Goal: Transaction & Acquisition: Purchase product/service

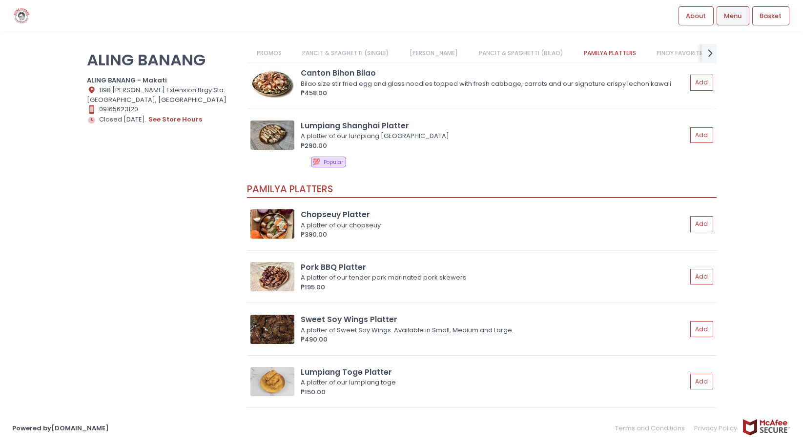
scroll to position [1220, 0]
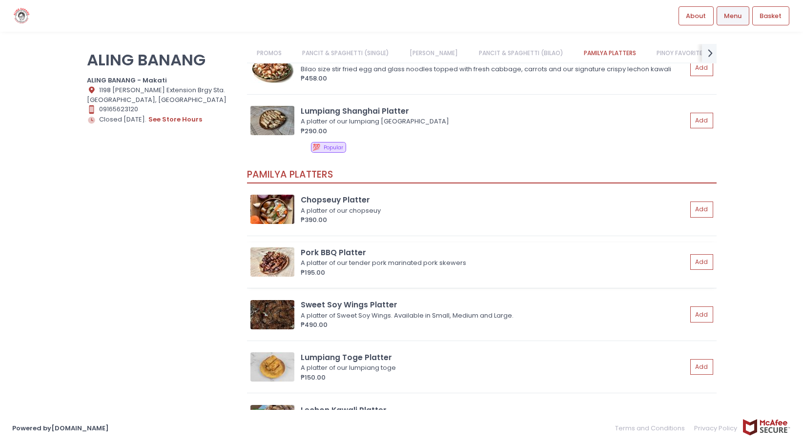
click at [284, 262] on img at bounding box center [272, 262] width 44 height 29
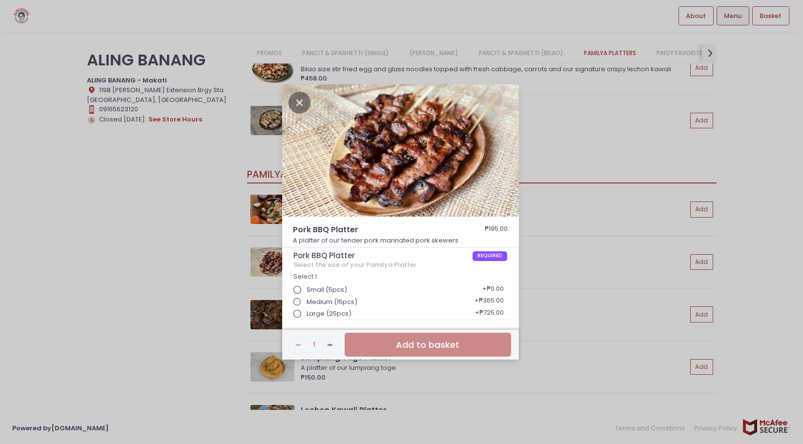
scroll to position [2, 0]
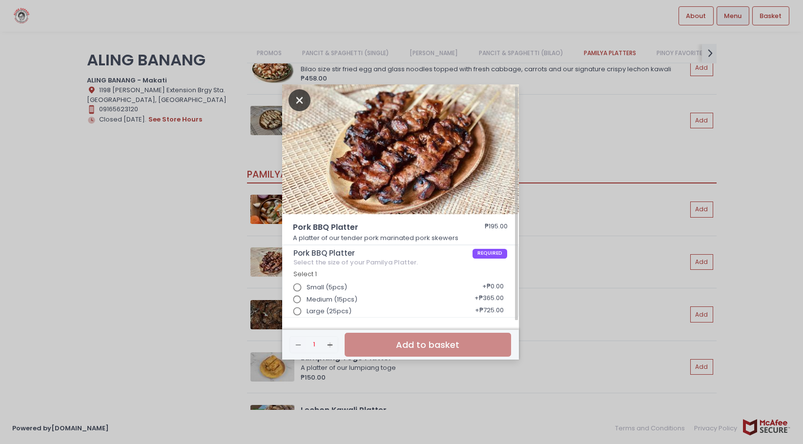
click at [297, 95] on icon "Close" at bounding box center [300, 100] width 22 height 22
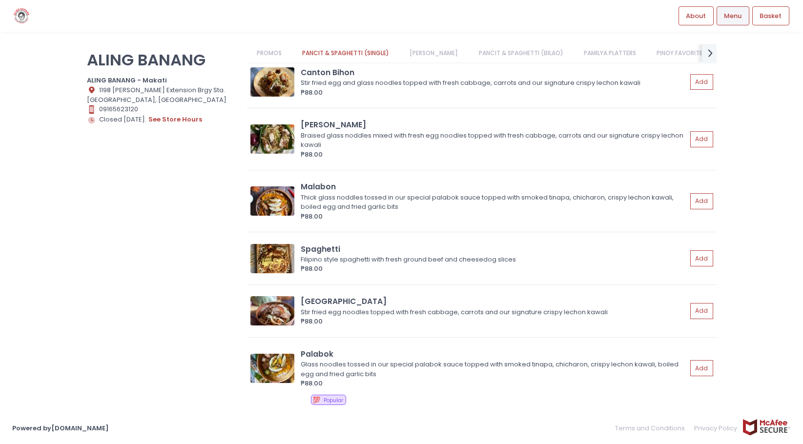
scroll to position [0, 0]
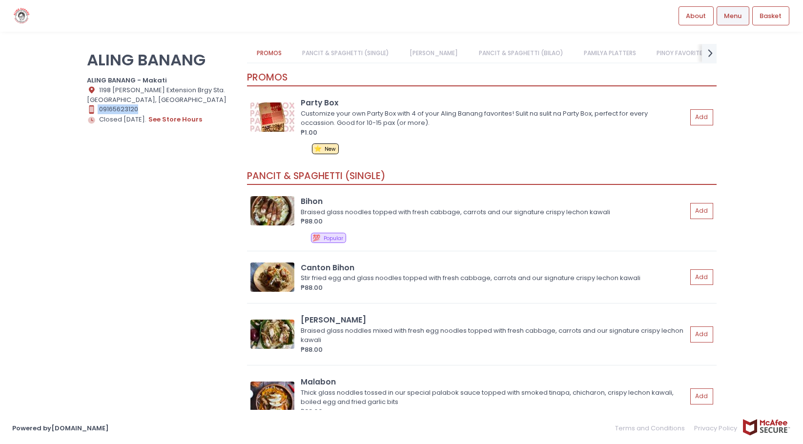
drag, startPoint x: 145, startPoint y: 111, endPoint x: 91, endPoint y: 107, distance: 53.8
click at [91, 107] on div "Contact Number Created with Sketch. 09165623120" at bounding box center [161, 109] width 148 height 10
click at [188, 120] on button "see store hours" at bounding box center [175, 119] width 55 height 11
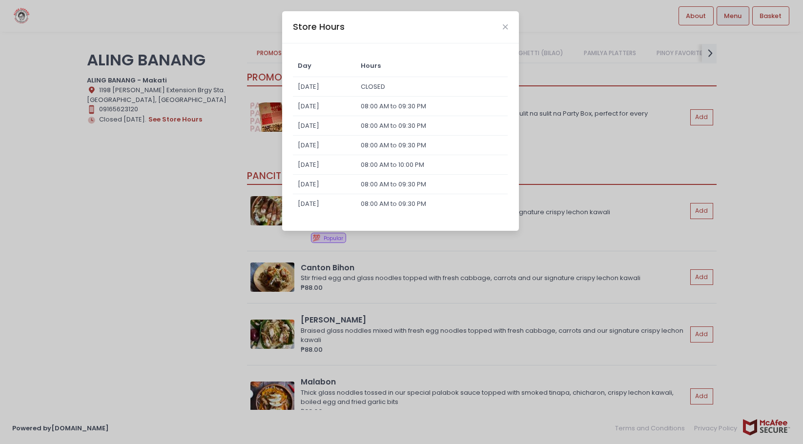
click at [506, 21] on div "Store Hours" at bounding box center [400, 27] width 237 height 32
click at [508, 25] on div "Store Hours" at bounding box center [400, 27] width 237 height 32
click at [503, 25] on icon "Close" at bounding box center [505, 26] width 5 height 7
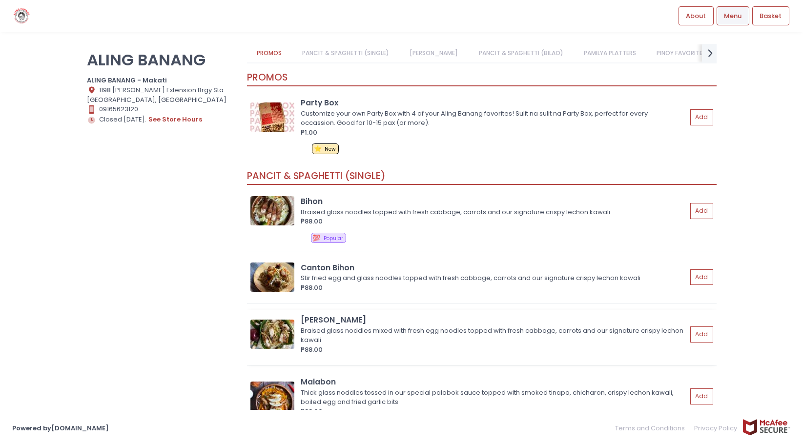
click at [370, 327] on div "Braised glass noddles mixed with fresh egg noodles topped with fresh cabbage, c…" at bounding box center [492, 335] width 383 height 19
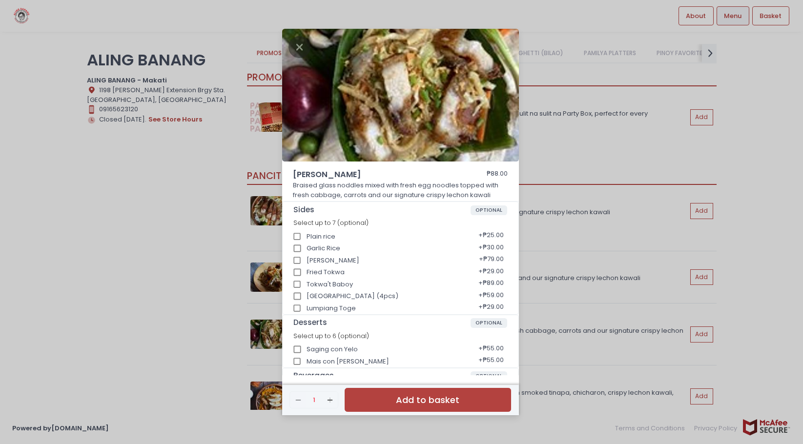
click at [526, 125] on div "[PERSON_NAME] ₱88.00 Braised glass noddles mixed with fresh egg noodles topped …" at bounding box center [401, 222] width 803 height 444
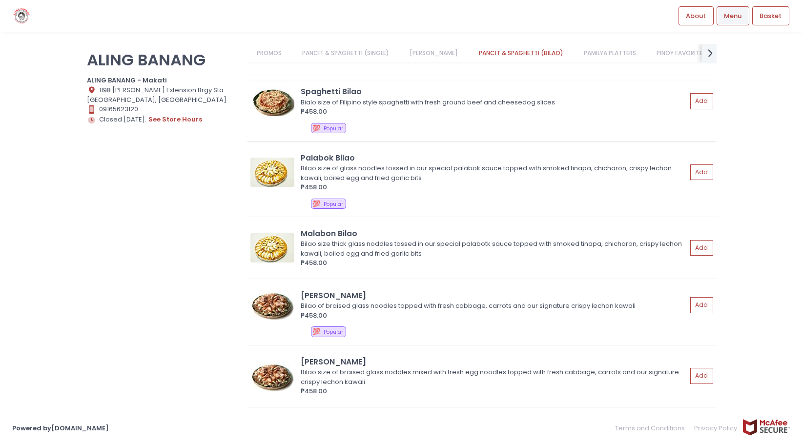
scroll to position [879, 0]
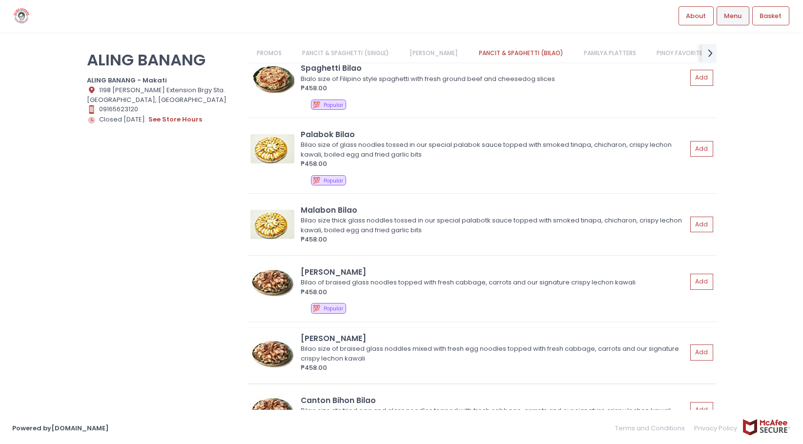
click at [400, 358] on div "Bilao size of braised glass noddles mixed with fresh egg noodles topped with fr…" at bounding box center [492, 353] width 383 height 19
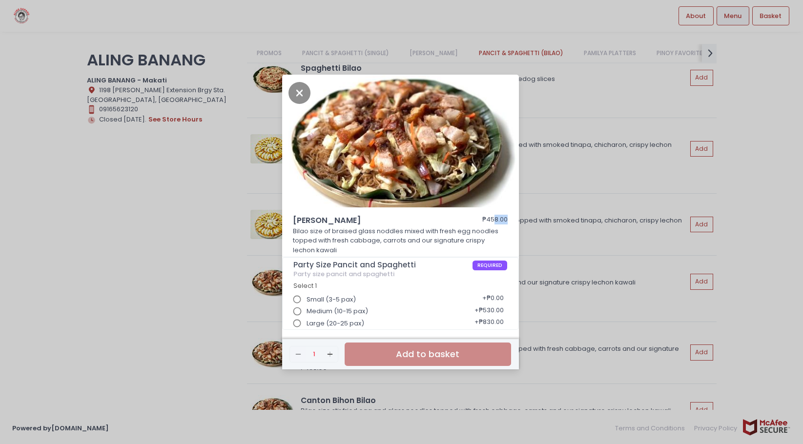
drag, startPoint x: 494, startPoint y: 219, endPoint x: 510, endPoint y: 219, distance: 16.1
click at [510, 219] on div "[PERSON_NAME] Bilao ₱458.00 Bilao size of braised glass noddles mixed with fres…" at bounding box center [400, 236] width 237 height 42
click at [538, 303] on div "[PERSON_NAME] Bilao ₱458.00 Bilao size of braised glass noddles mixed with fres…" at bounding box center [401, 222] width 803 height 444
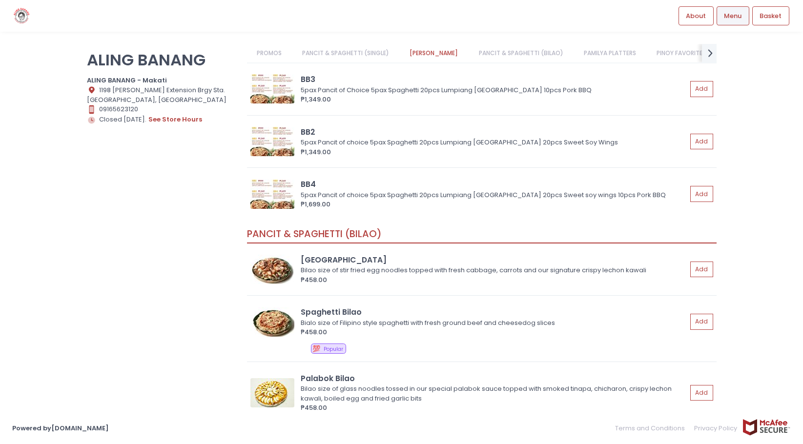
scroll to position [537, 0]
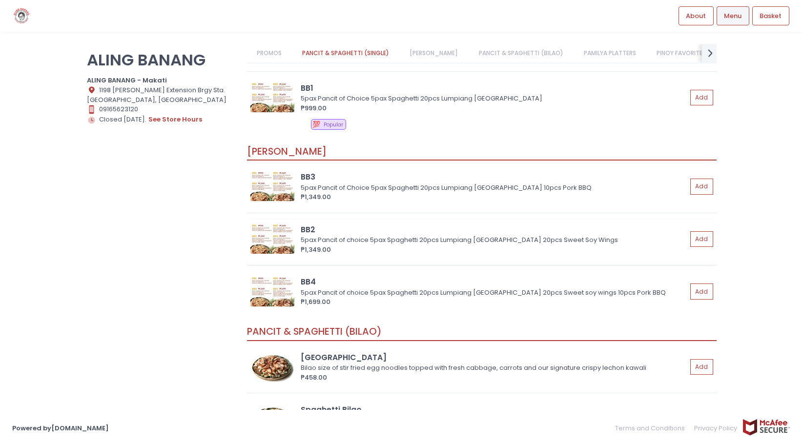
click at [365, 240] on div "5pax Pancit of choice 5pax Spaghetti 20pcs Lumpiang [GEOGRAPHIC_DATA] 20pcs Swe…" at bounding box center [492, 240] width 383 height 10
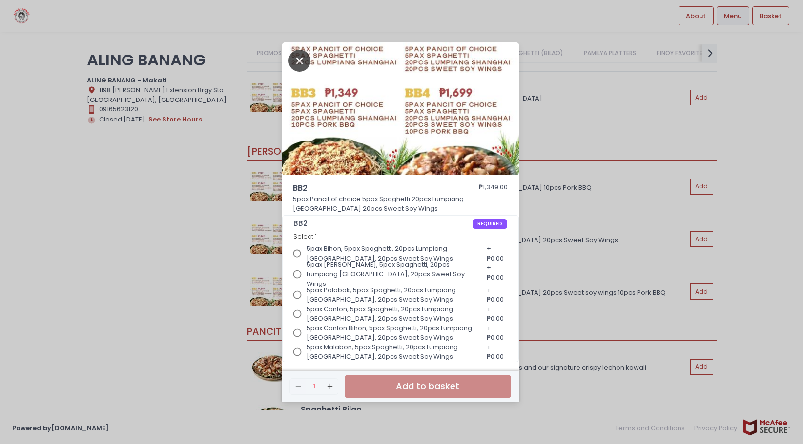
click at [305, 59] on icon "Close" at bounding box center [300, 61] width 22 height 22
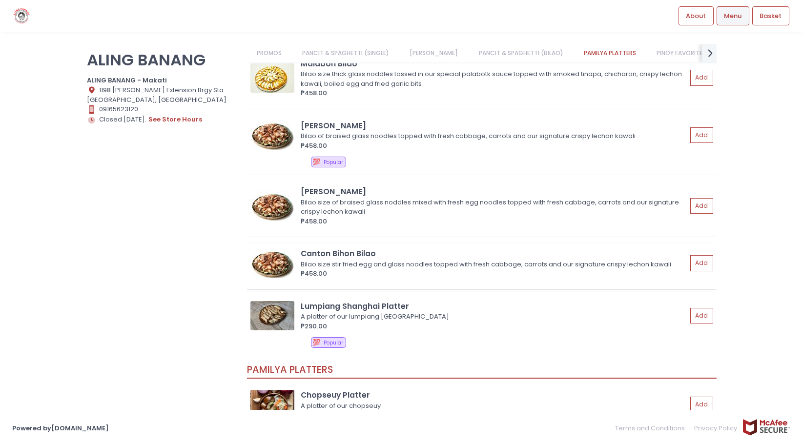
scroll to position [976, 0]
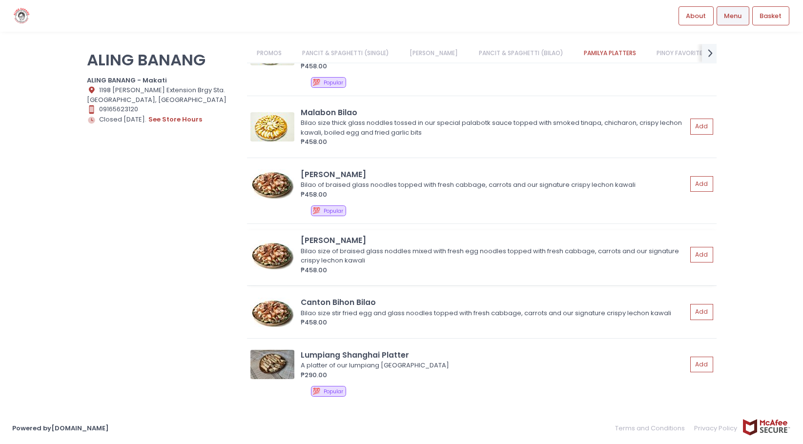
click at [428, 264] on div "Bilao size of braised glass noddles mixed with fresh egg noodles topped with fr…" at bounding box center [492, 256] width 383 height 19
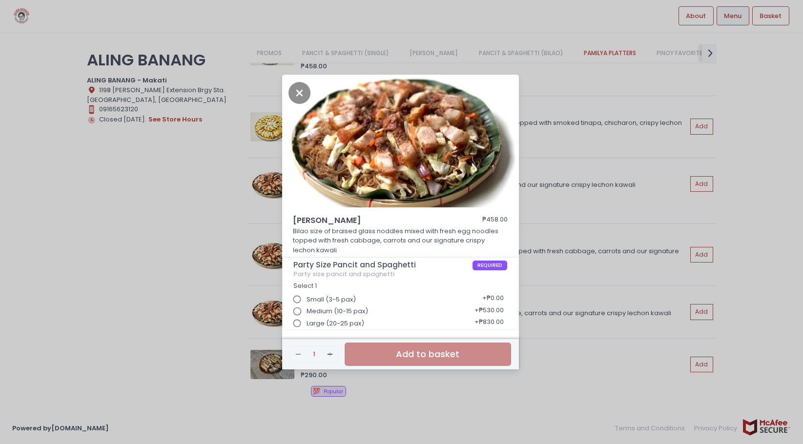
click at [564, 87] on div "[PERSON_NAME] Bilao ₱458.00 Bilao size of braised glass noddles mixed with fres…" at bounding box center [401, 222] width 803 height 444
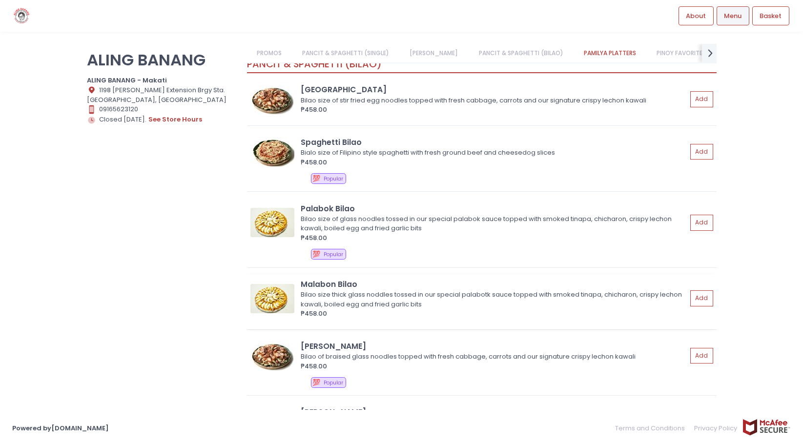
scroll to position [781, 0]
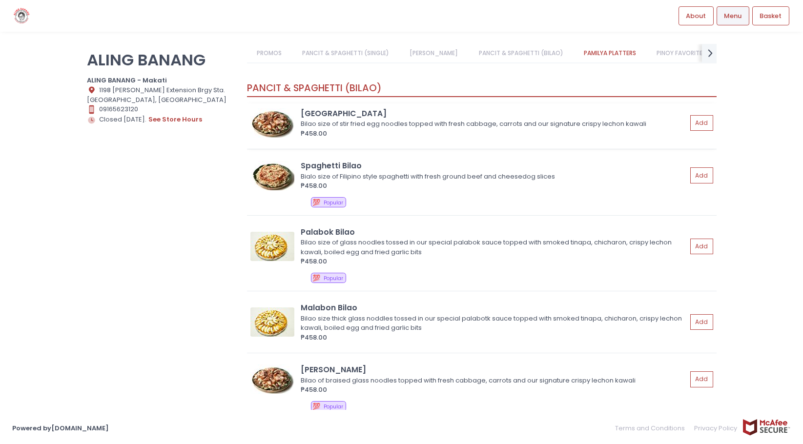
click at [388, 128] on div "Bilao size of stir fried egg noodles topped with fresh cabbage, carrots and our…" at bounding box center [492, 124] width 383 height 10
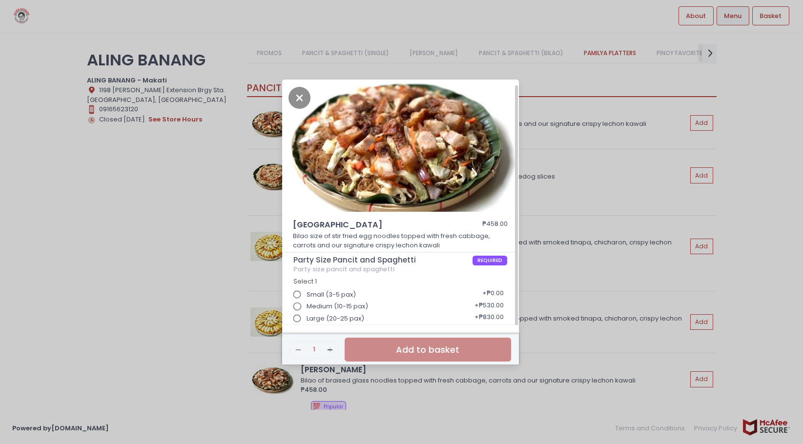
scroll to position [3, 0]
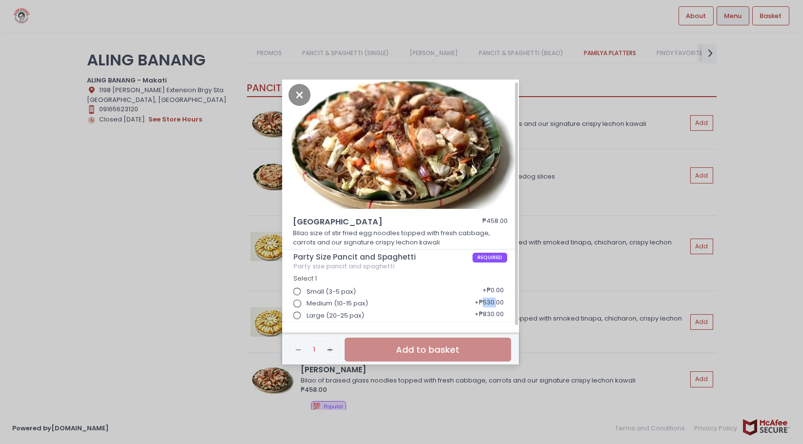
drag, startPoint x: 481, startPoint y: 303, endPoint x: 496, endPoint y: 302, distance: 15.1
click at [496, 302] on div "+ ₱530.00" at bounding box center [490, 303] width 36 height 19
click at [483, 303] on div "+ ₱530.00" at bounding box center [490, 303] width 36 height 19
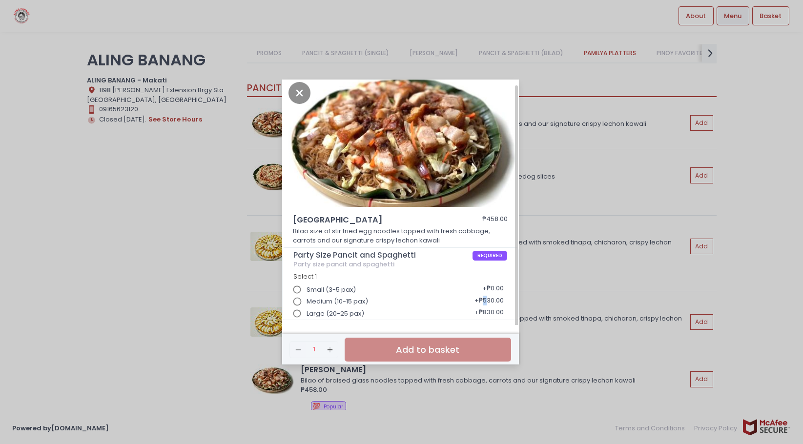
scroll to position [5, 0]
click at [300, 91] on icon "Close" at bounding box center [300, 93] width 22 height 22
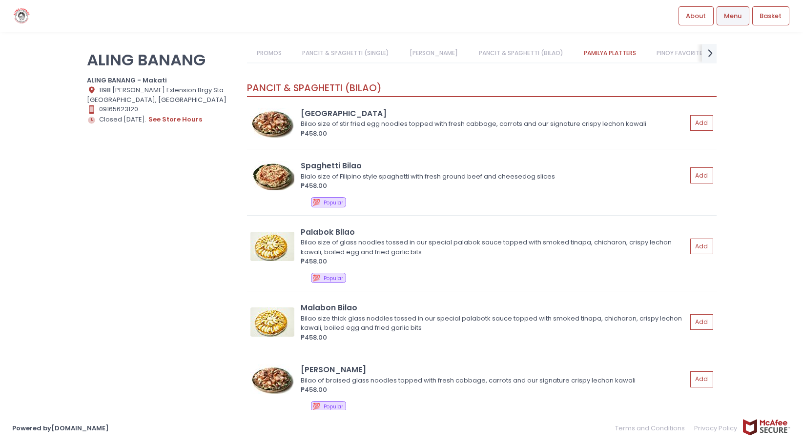
scroll to position [3, 0]
drag, startPoint x: 156, startPoint y: 106, endPoint x: 88, endPoint y: 107, distance: 67.9
click at [88, 107] on div "Contact Number Created with Sketch. 09165623120" at bounding box center [161, 109] width 148 height 10
click at [129, 106] on div "Contact Number Created with Sketch. 09165623120" at bounding box center [161, 109] width 148 height 10
drag, startPoint x: 161, startPoint y: 111, endPoint x: 93, endPoint y: 112, distance: 67.9
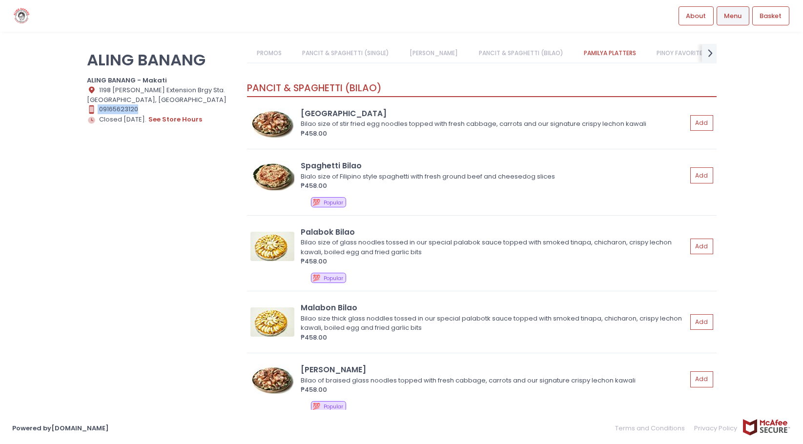
click at [93, 112] on div "Contact Number Created with Sketch. 09165623120" at bounding box center [161, 109] width 148 height 10
